Goal: Task Accomplishment & Management: Manage account settings

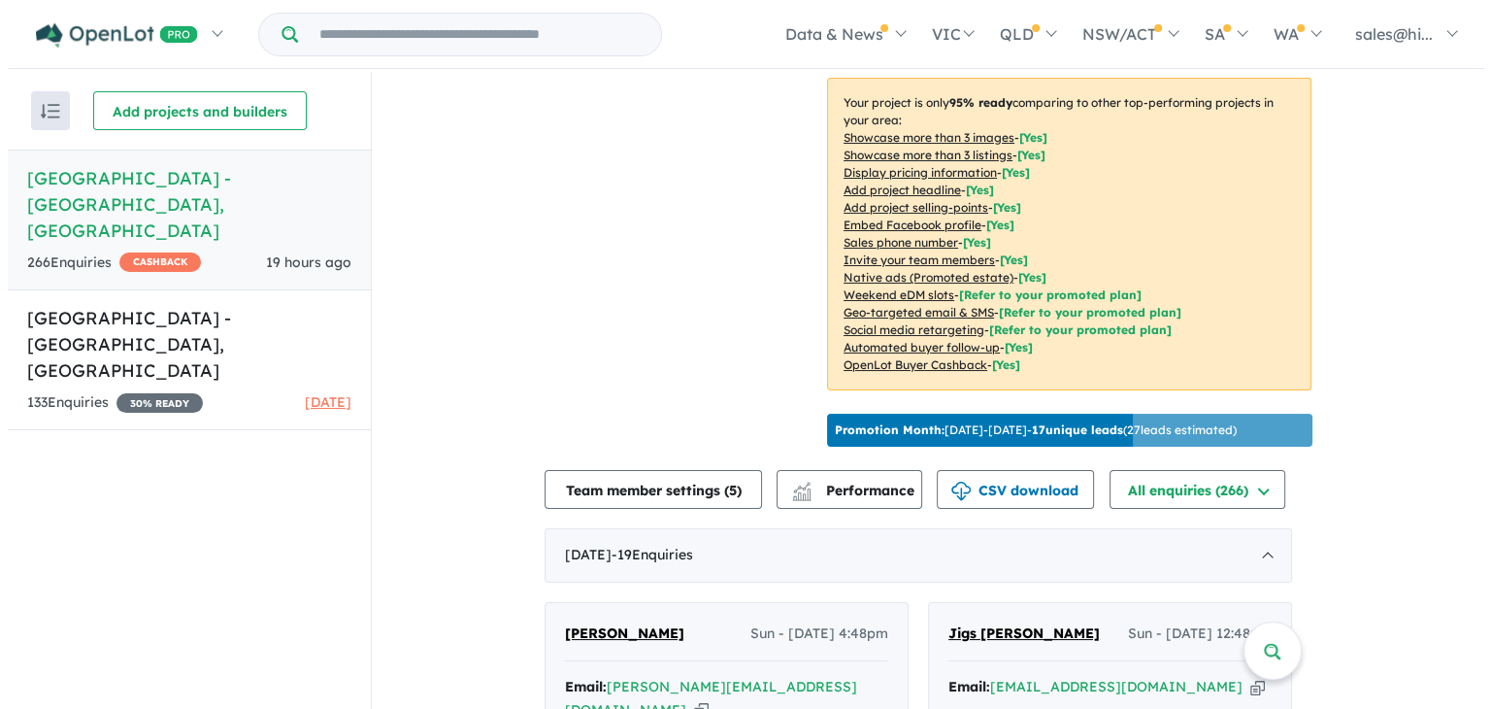
scroll to position [366, 0]
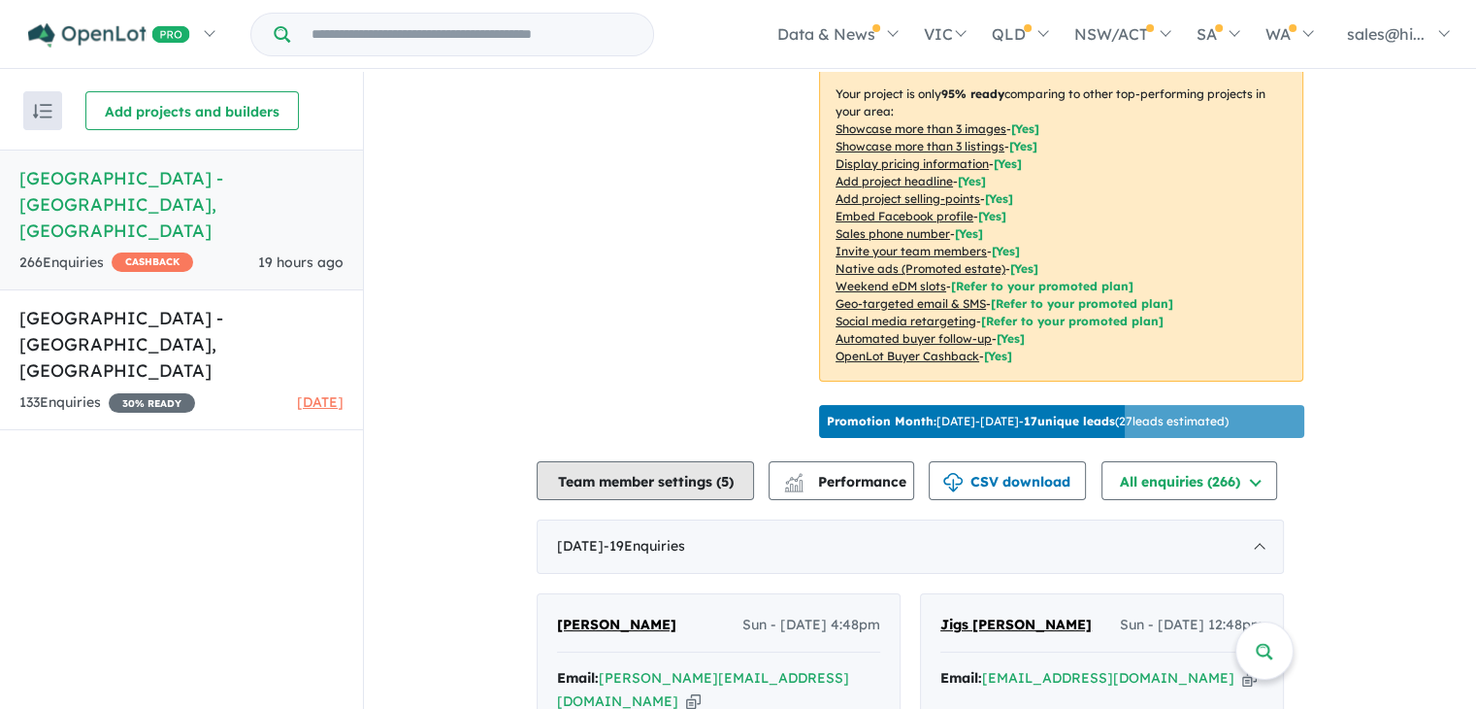
click at [729, 500] on button "Team member settings ( 5 )" at bounding box center [645, 480] width 217 height 39
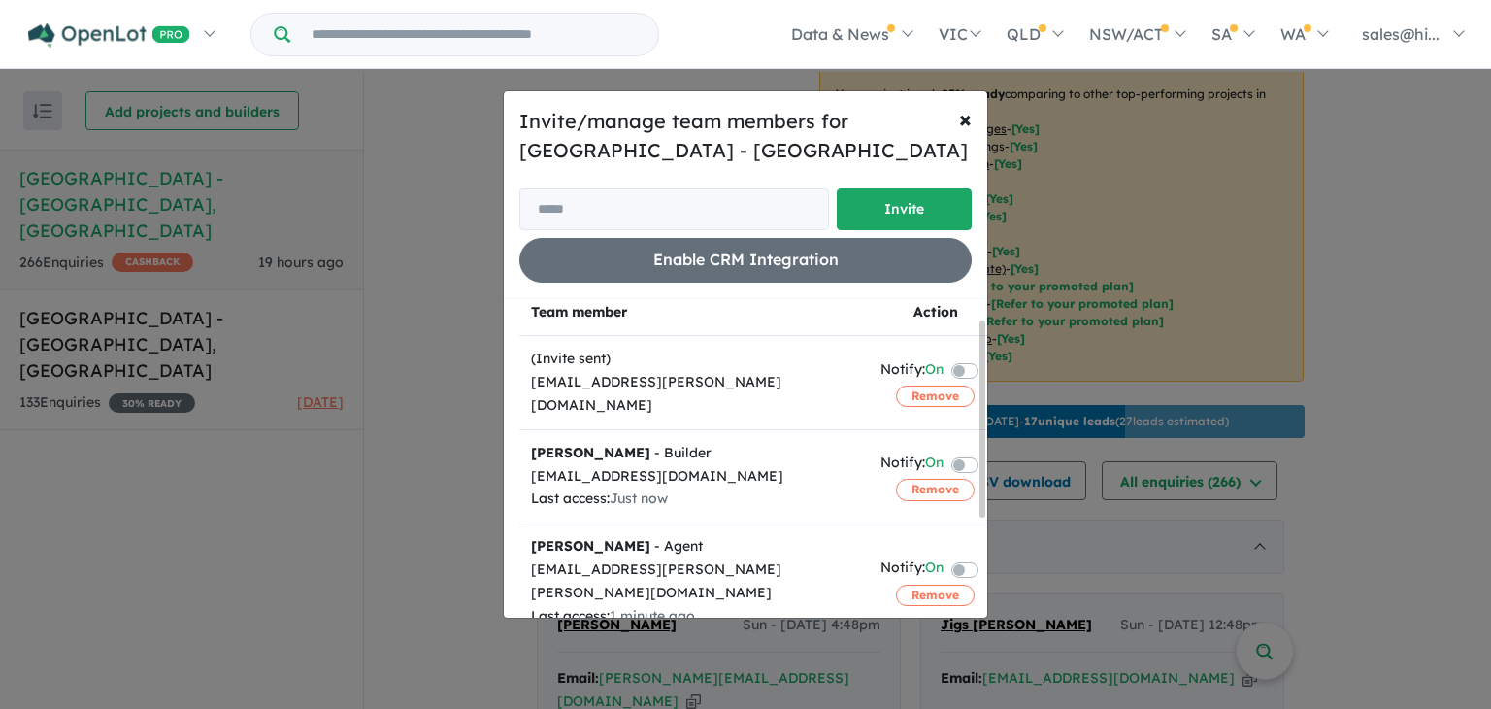
scroll to position [0, 0]
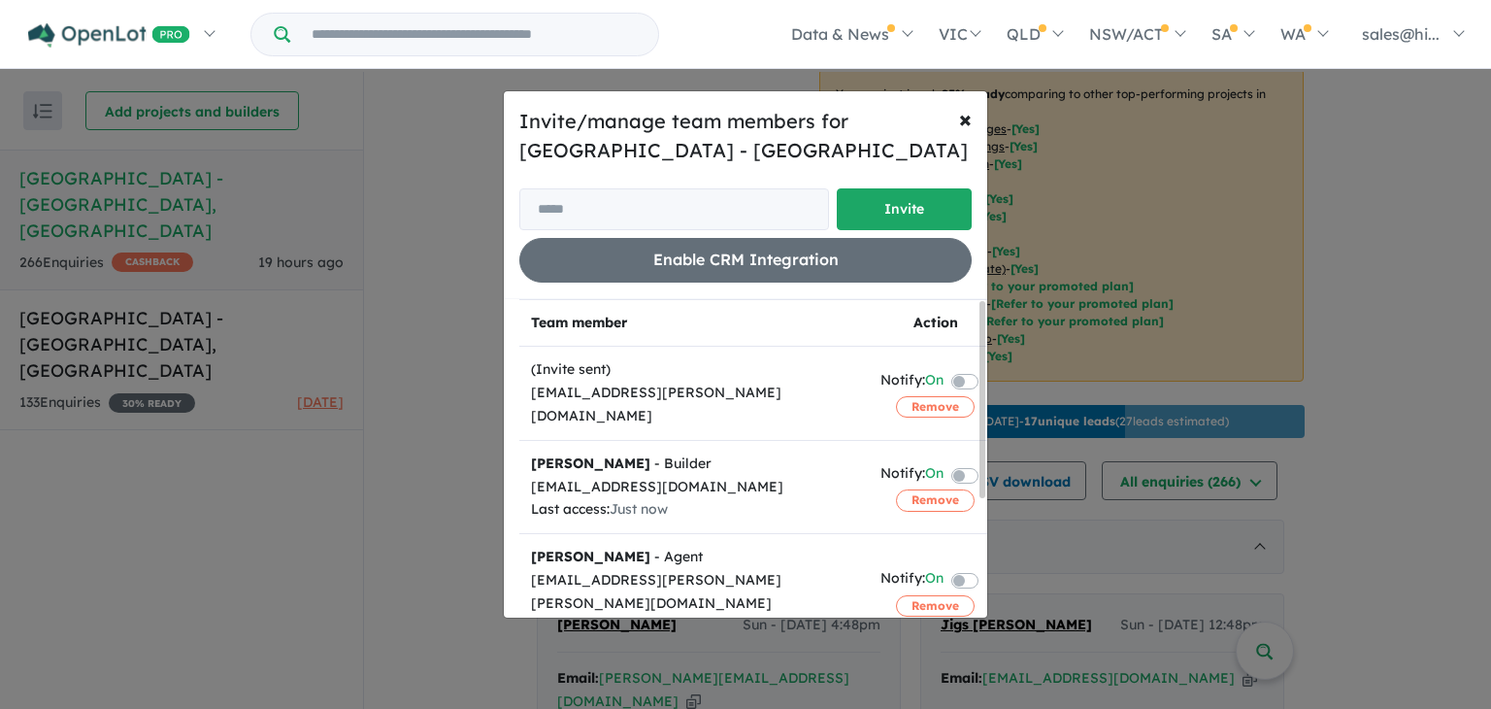
drag, startPoint x: 983, startPoint y: 344, endPoint x: 940, endPoint y: 296, distance: 64.6
click at [940, 296] on div "Invite/manage team members for Hillsview Green Estate - [GEOGRAPHIC_DATA] Invit…" at bounding box center [745, 353] width 485 height 527
click at [578, 321] on th "Team member" at bounding box center [693, 323] width 349 height 48
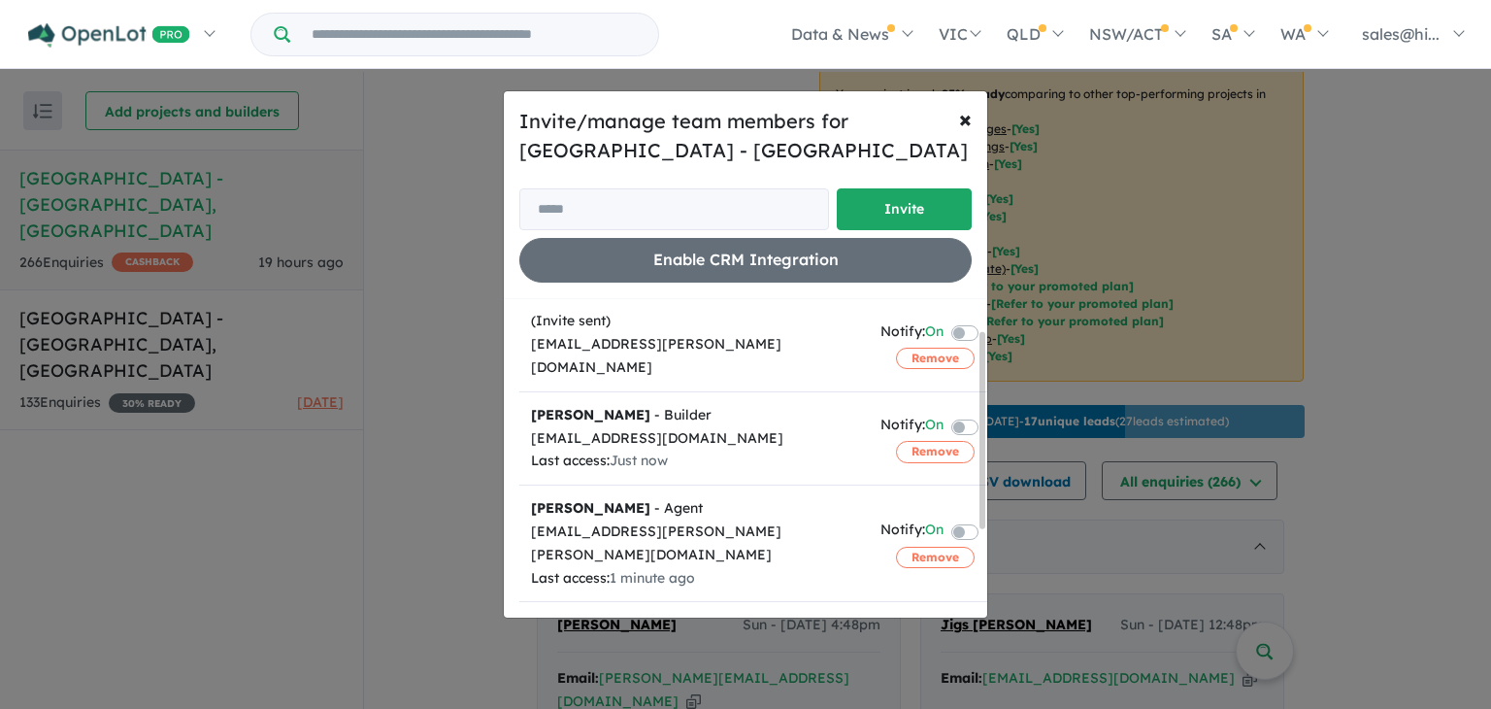
scroll to position [57, 0]
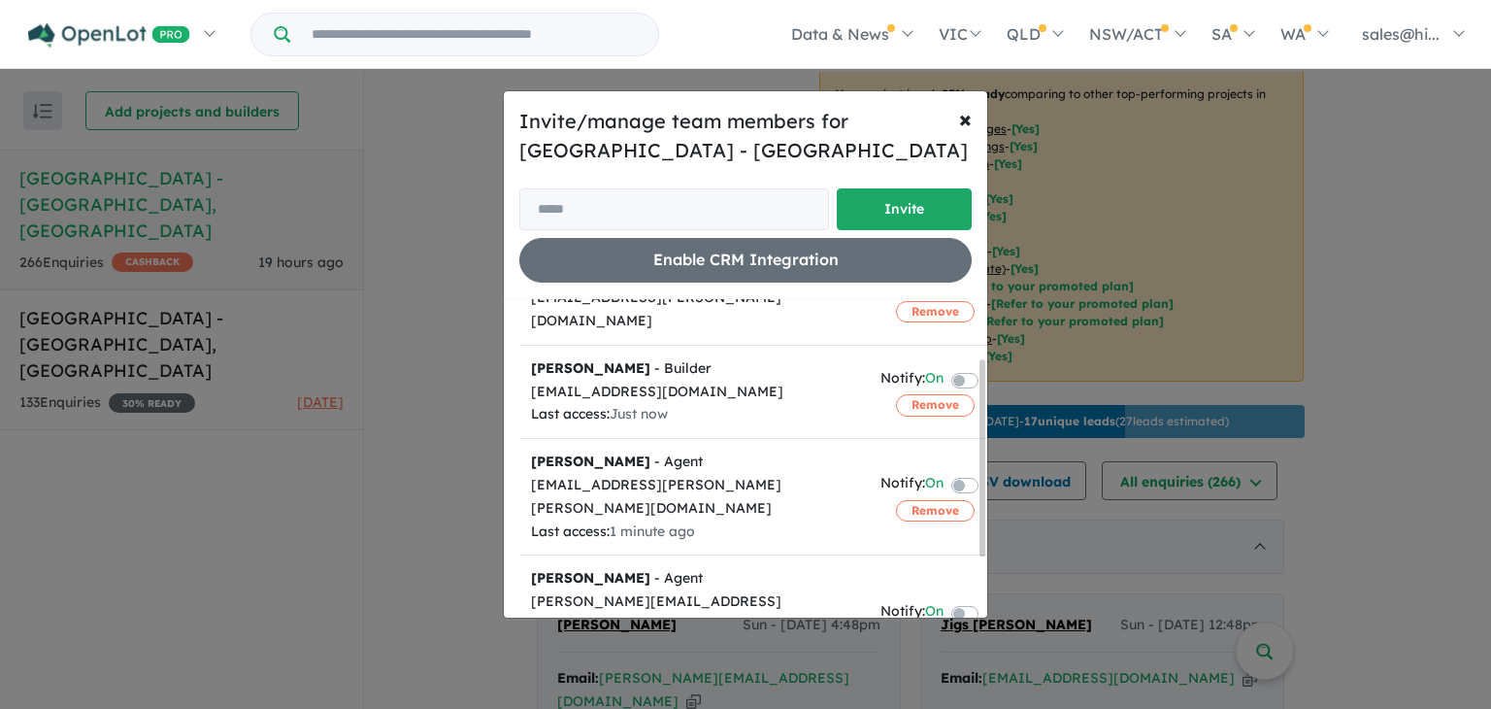
drag, startPoint x: 979, startPoint y: 354, endPoint x: 873, endPoint y: 417, distance: 124.0
click at [873, 417] on div "Team member Action (Invite sent) [EMAIL_ADDRESS][PERSON_NAME][DOMAIN_NAME] Noti…" at bounding box center [753, 458] width 468 height 318
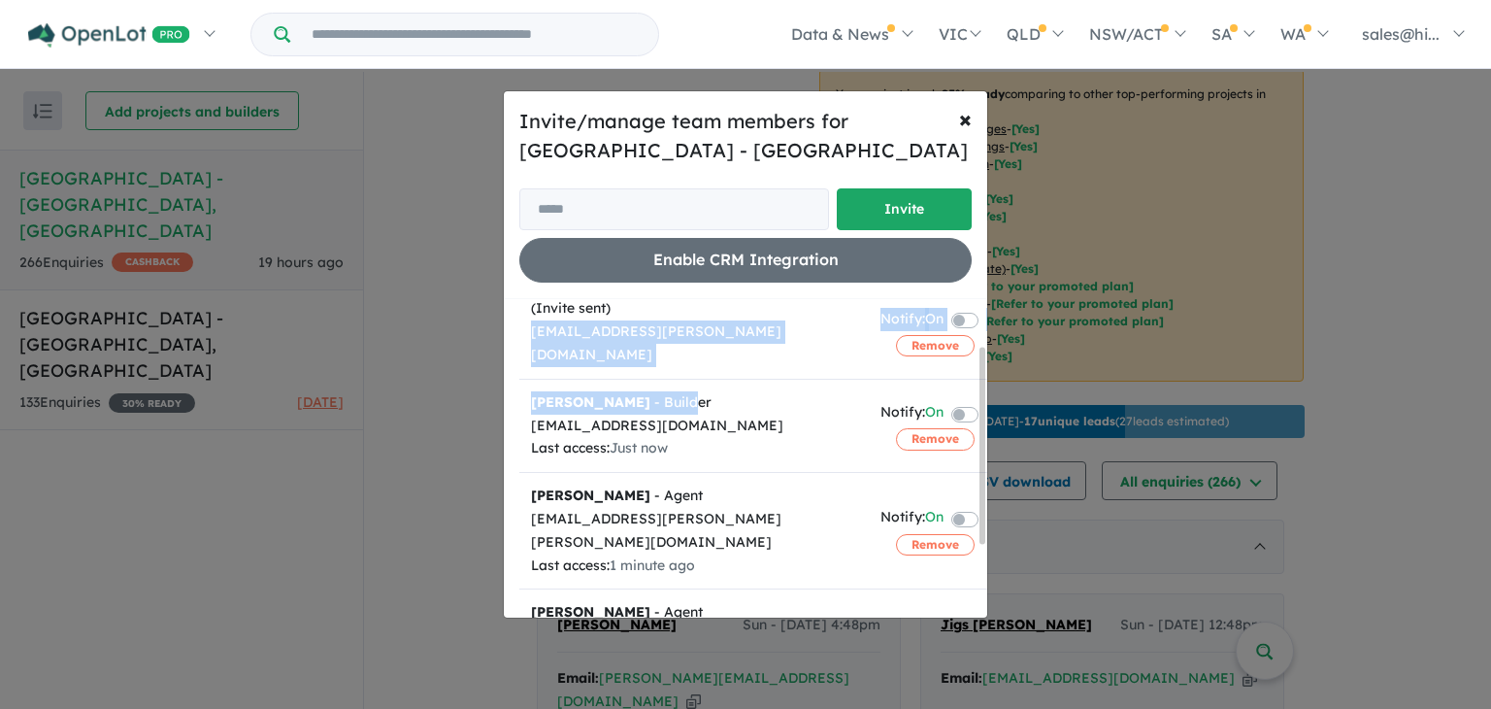
drag, startPoint x: 671, startPoint y: 347, endPoint x: 638, endPoint y: 310, distance: 49.5
click at [638, 310] on tbody "(Invite sent) [EMAIL_ADDRESS][PERSON_NAME][DOMAIN_NAME] Notify: On Remove [PERS…" at bounding box center [760, 576] width 482 height 582
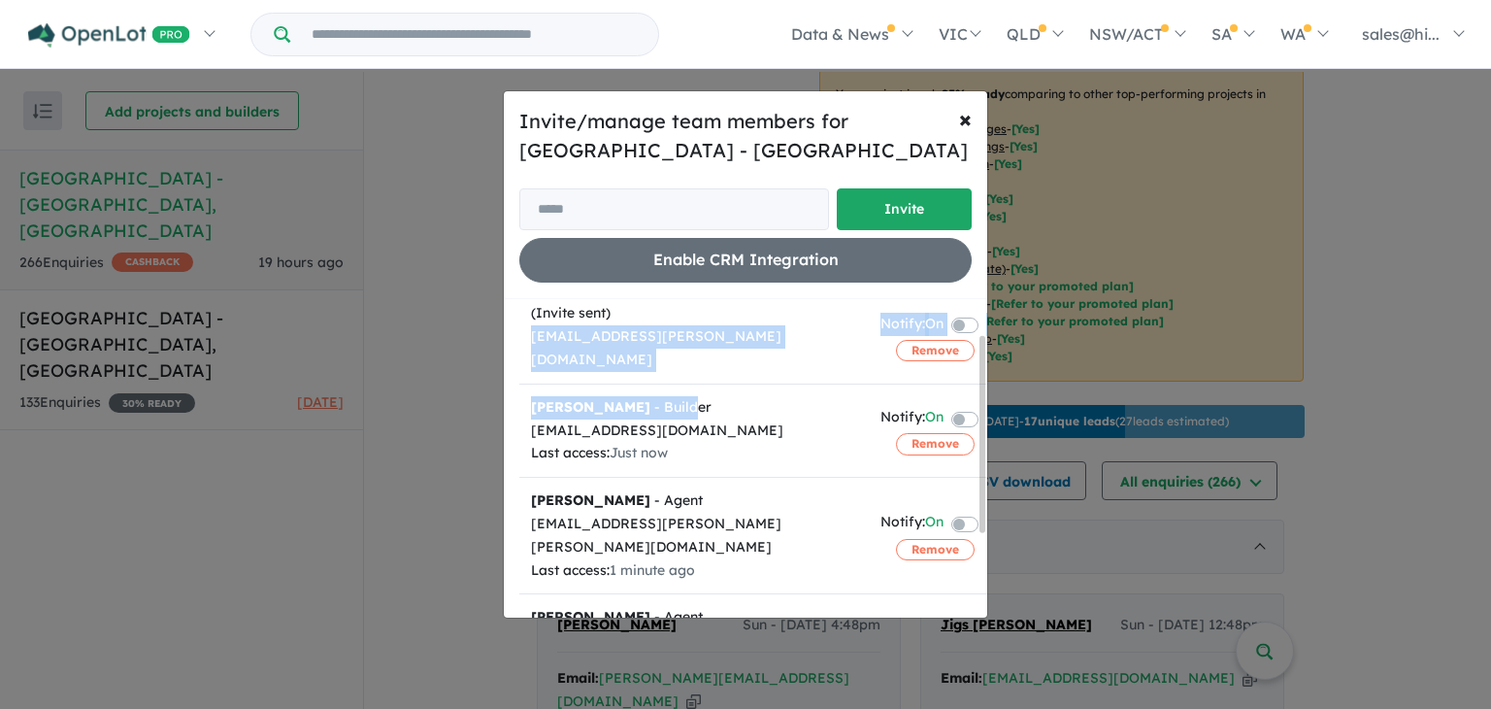
click at [676, 383] on td "[PERSON_NAME] - Builder [EMAIL_ADDRESS][DOMAIN_NAME] Last access: Just now" at bounding box center [693, 429] width 349 height 93
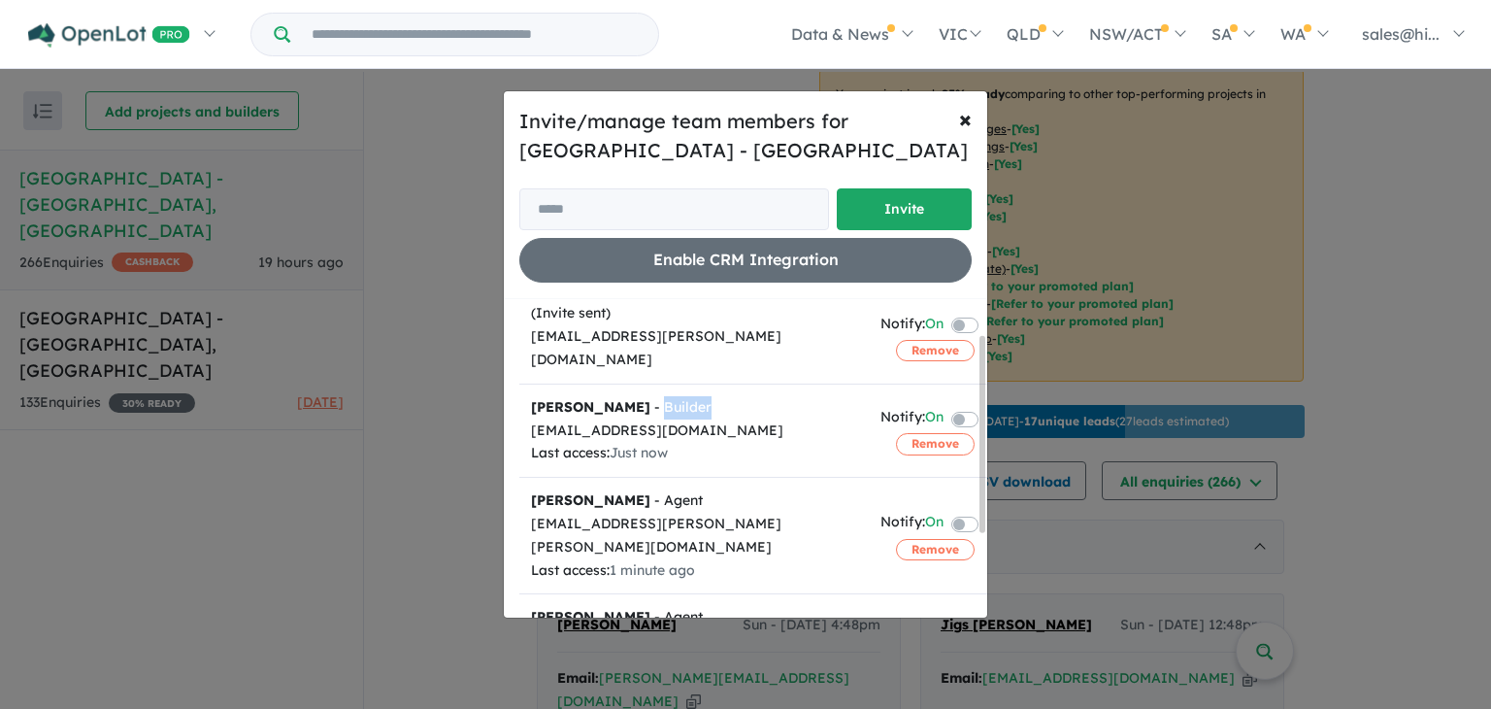
drag, startPoint x: 701, startPoint y: 384, endPoint x: 640, endPoint y: 388, distance: 61.3
click at [640, 396] on div "[PERSON_NAME] - Builder" at bounding box center [694, 407] width 326 height 23
click at [798, 396] on div "[PERSON_NAME] - Builder" at bounding box center [694, 407] width 326 height 23
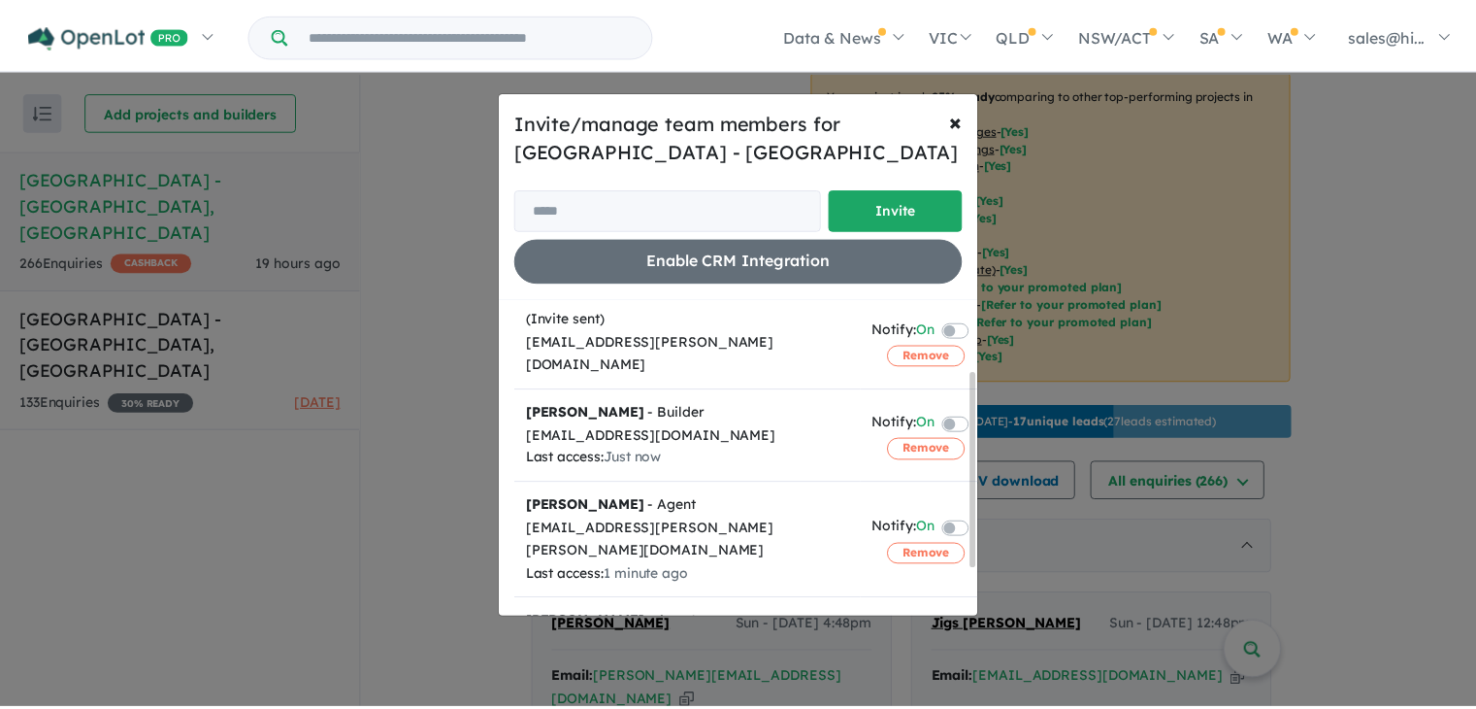
scroll to position [0, 0]
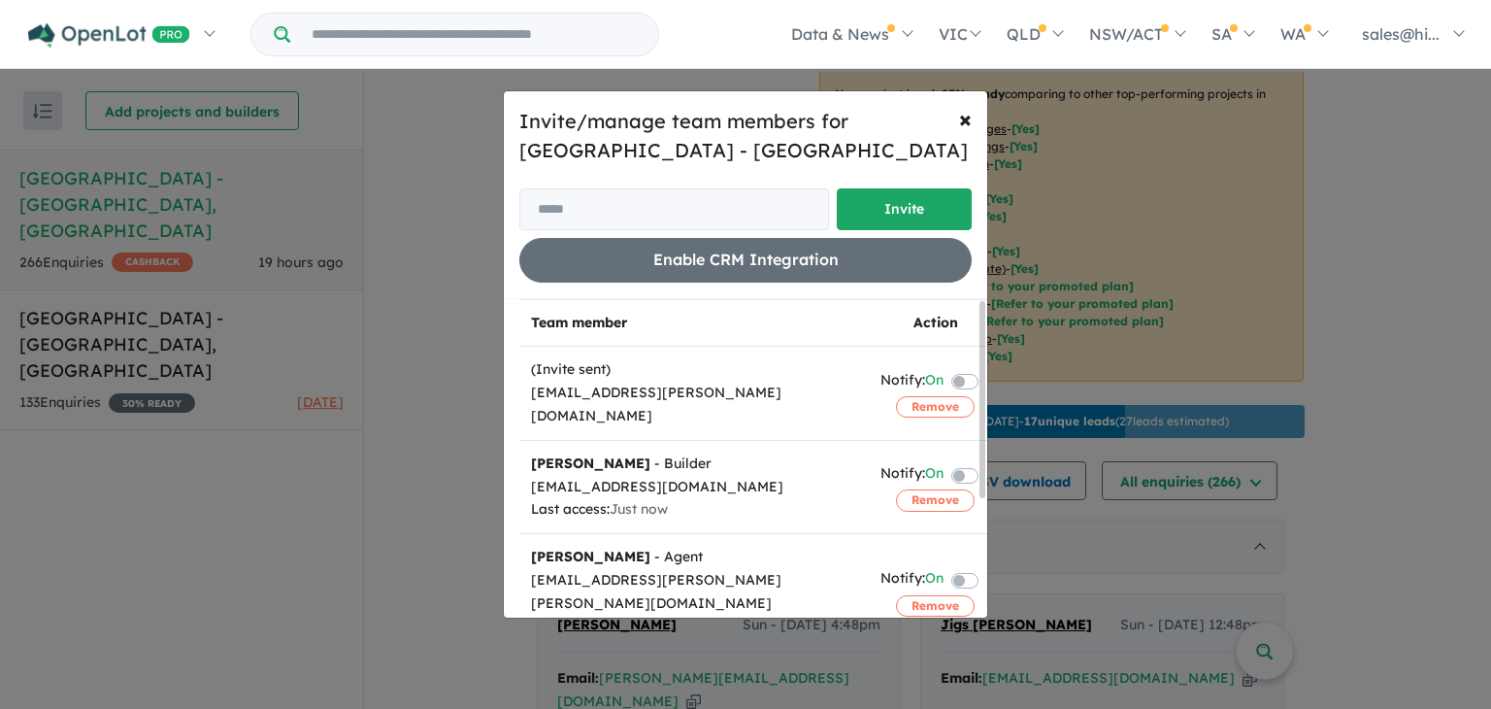
drag, startPoint x: 979, startPoint y: 433, endPoint x: 911, endPoint y: 345, distance: 111.4
click at [911, 345] on div "Team member Action (Invite sent) [EMAIL_ADDRESS][PERSON_NAME][DOMAIN_NAME] Noti…" at bounding box center [753, 458] width 468 height 318
click at [963, 124] on span "×" at bounding box center [965, 118] width 13 height 29
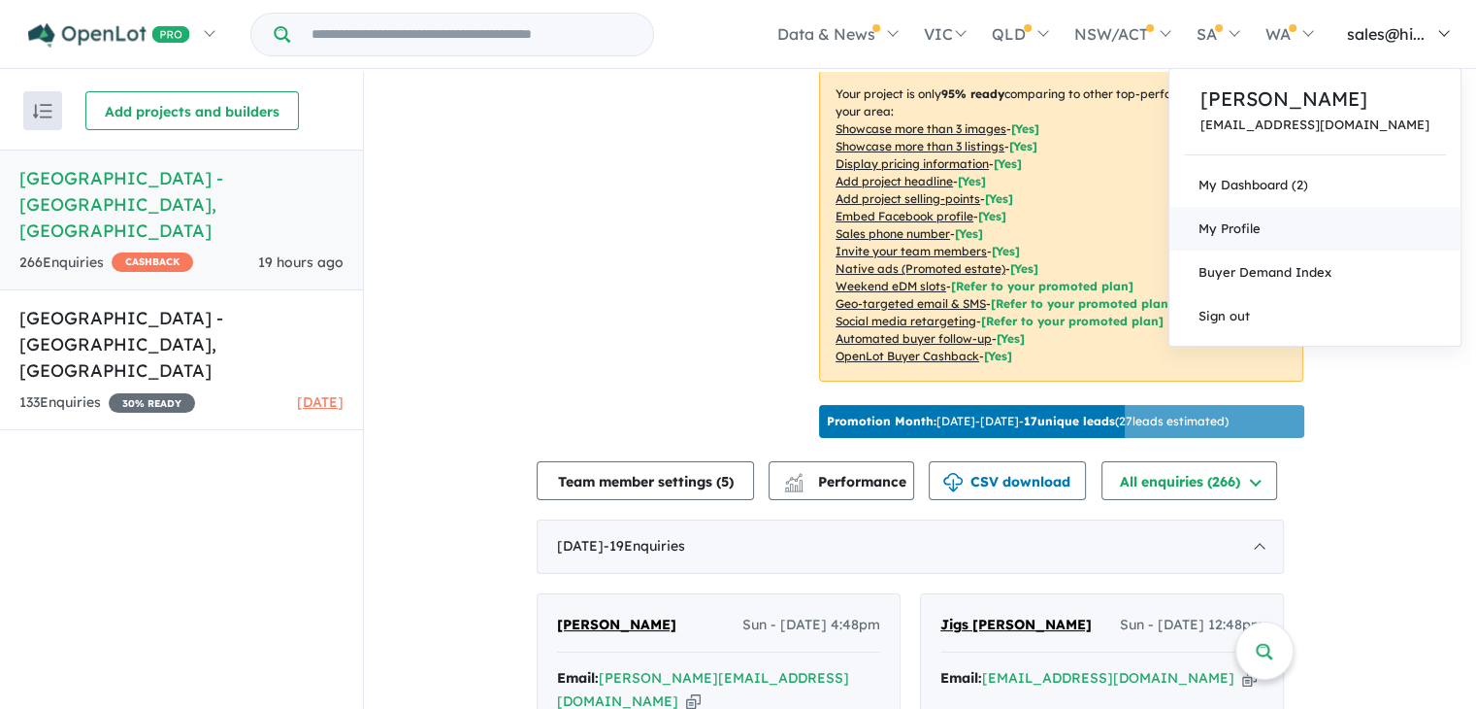
click at [1261, 231] on span "My Profile" at bounding box center [1230, 228] width 62 height 16
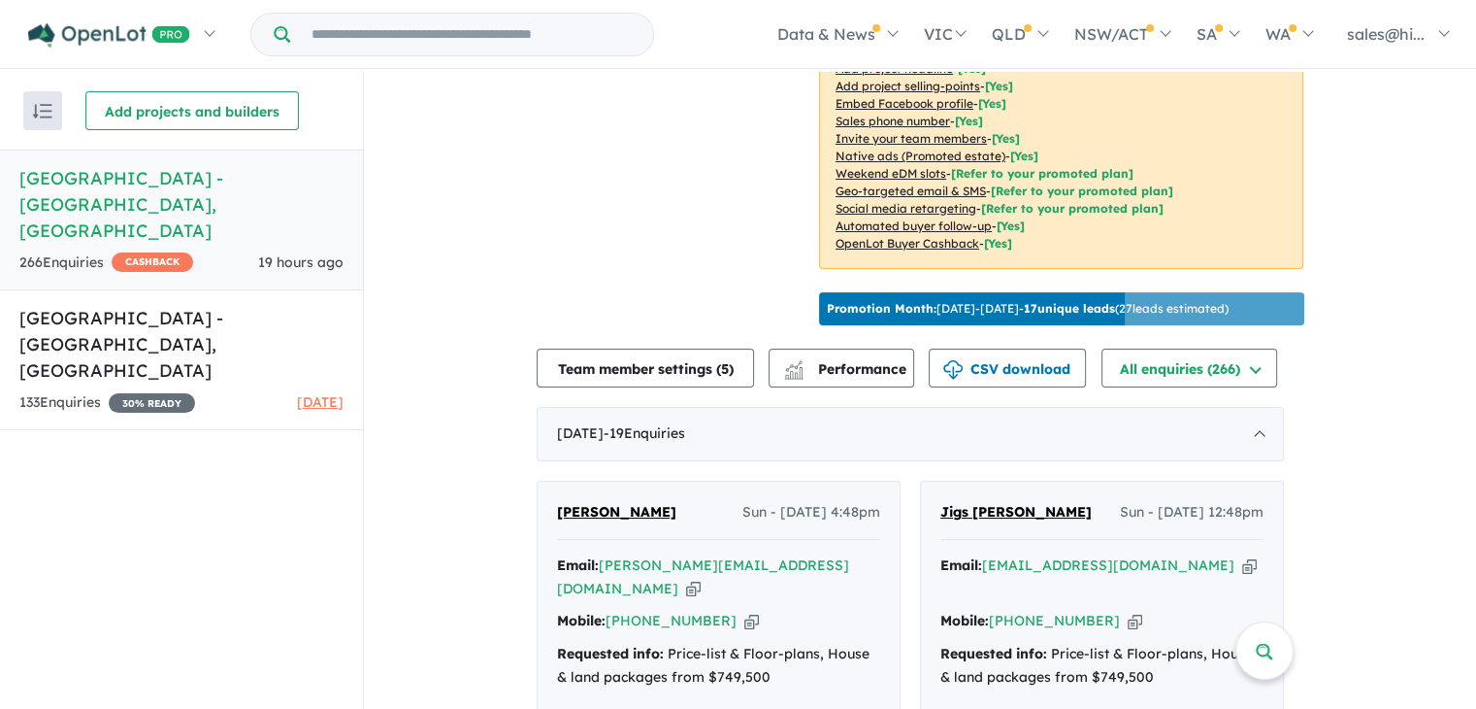
scroll to position [442, 0]
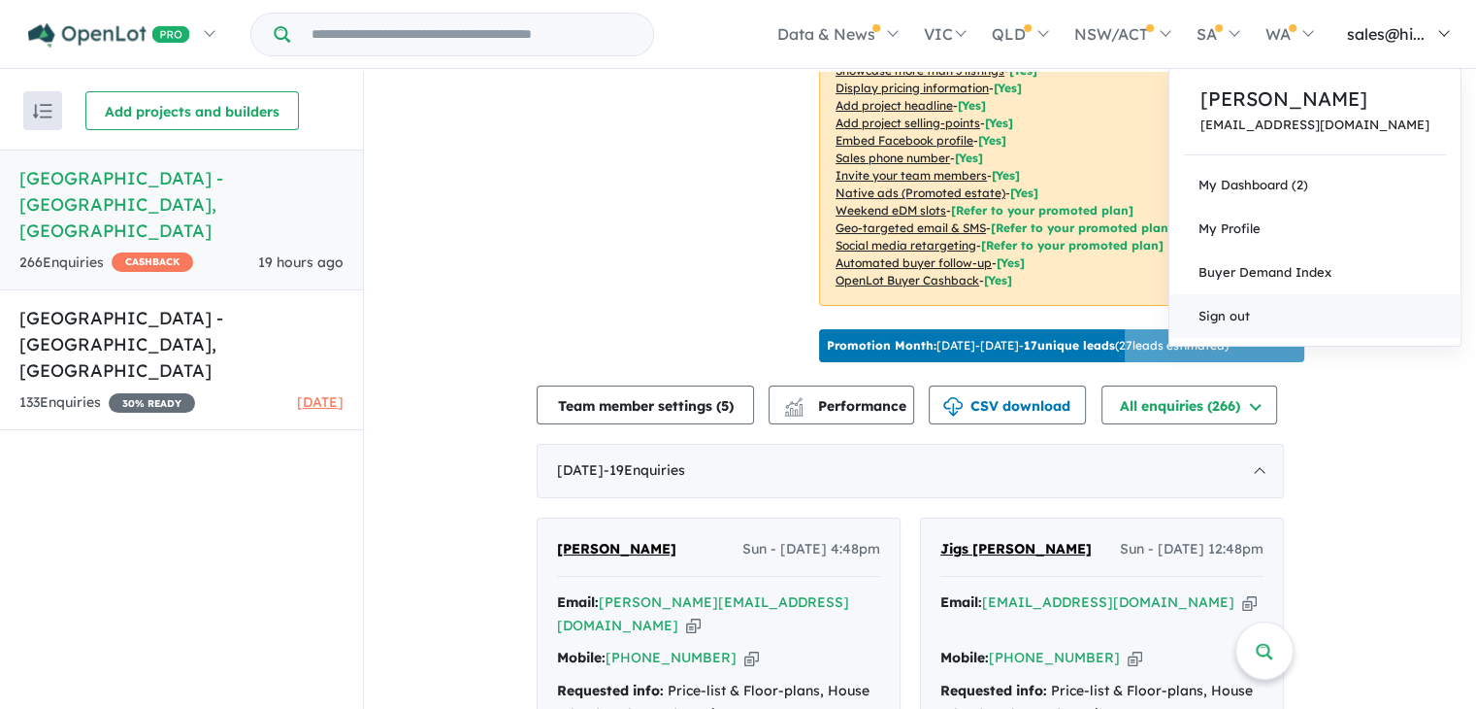
click at [1314, 312] on link "Sign out" at bounding box center [1315, 316] width 291 height 44
